Goal: Information Seeking & Learning: Learn about a topic

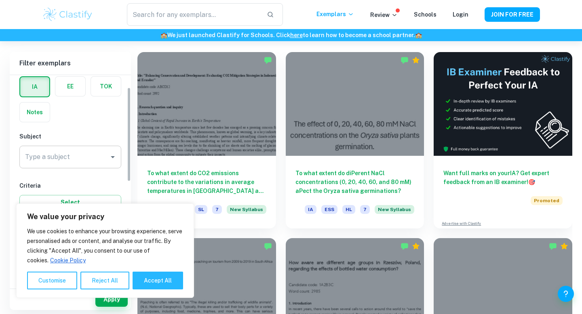
scroll to position [41, 0]
click at [84, 155] on input "Type a subject" at bounding box center [64, 152] width 82 height 15
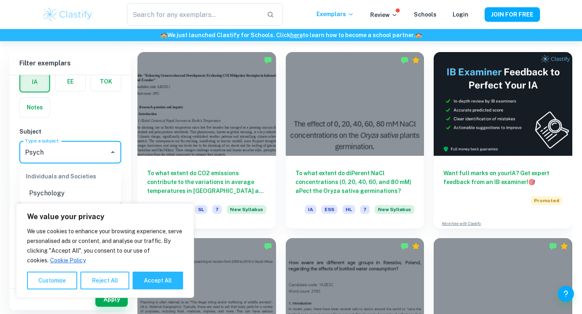
click at [42, 196] on li "Psychology" at bounding box center [70, 193] width 102 height 15
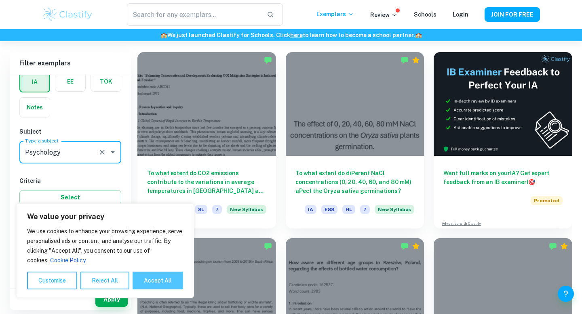
type input "Psychology"
click at [155, 275] on button "Accept All" at bounding box center [158, 281] width 51 height 18
checkbox input "true"
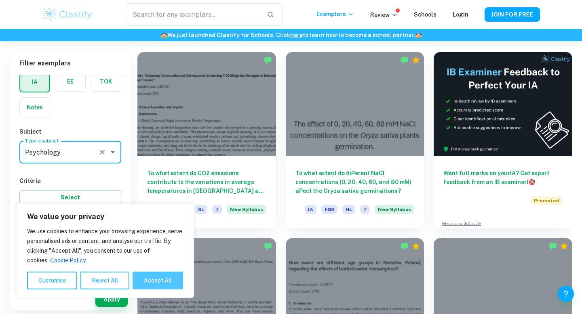
checkbox input "true"
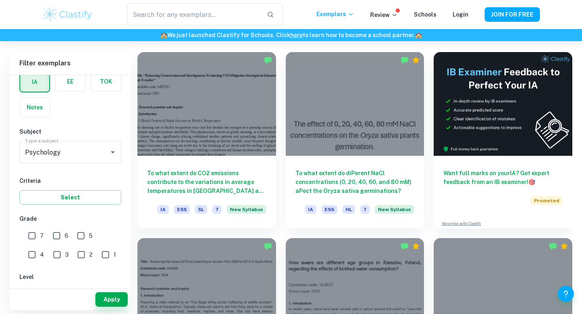
click at [86, 235] on input "5" at bounding box center [81, 236] width 16 height 16
checkbox input "true"
click at [116, 294] on button "Apply" at bounding box center [111, 300] width 32 height 15
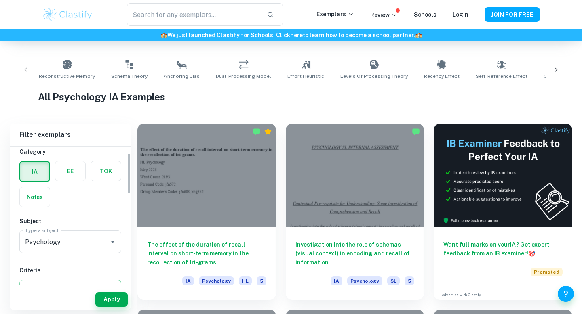
scroll to position [23, 0]
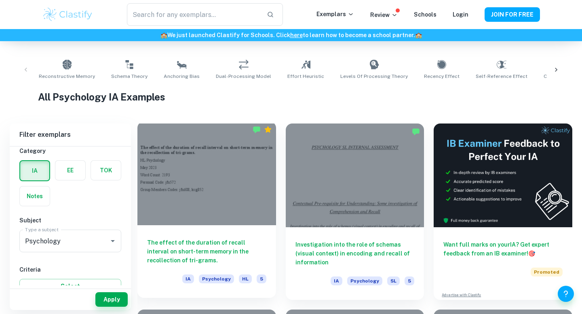
click at [207, 212] on div at bounding box center [206, 174] width 139 height 104
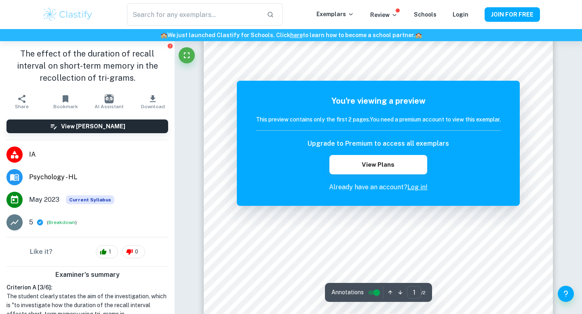
scroll to position [46, 0]
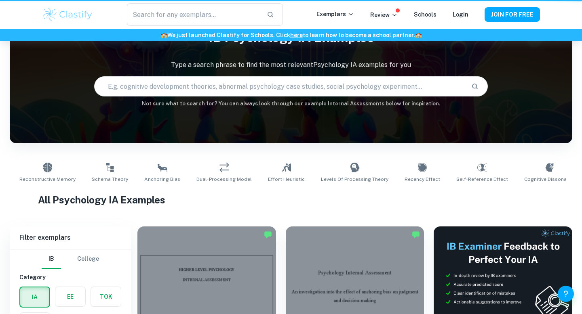
scroll to position [149, 0]
